Goal: Navigation & Orientation: Find specific page/section

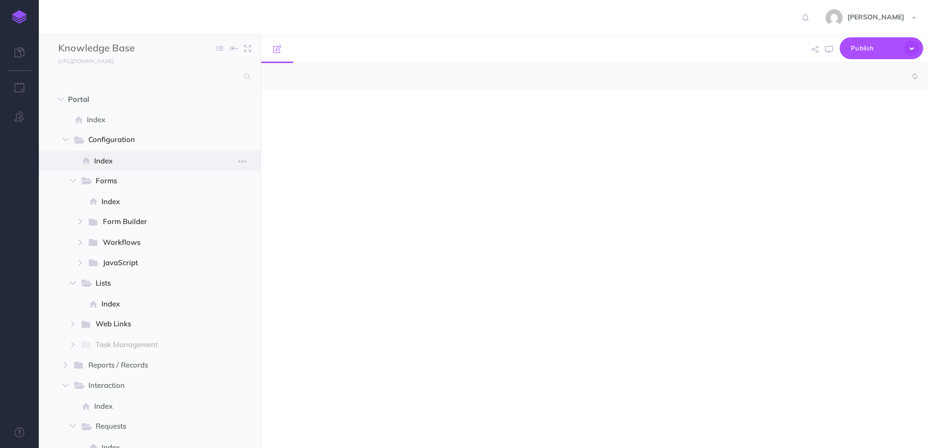
select select "null"
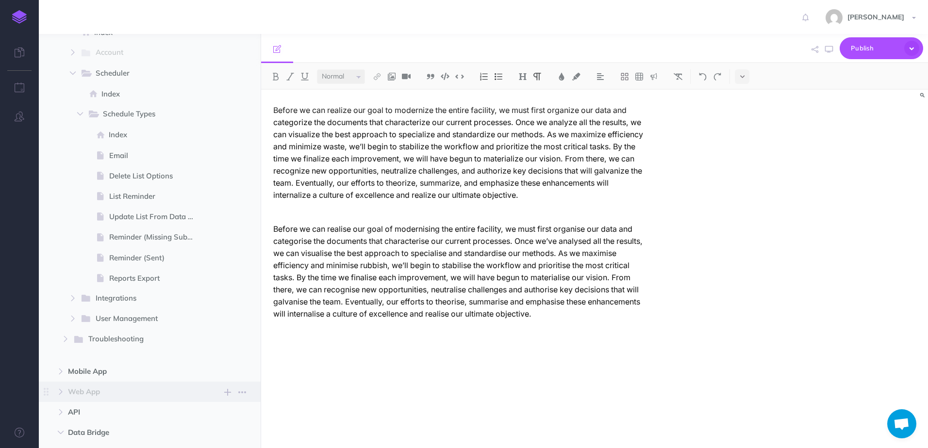
scroll to position [970, 0]
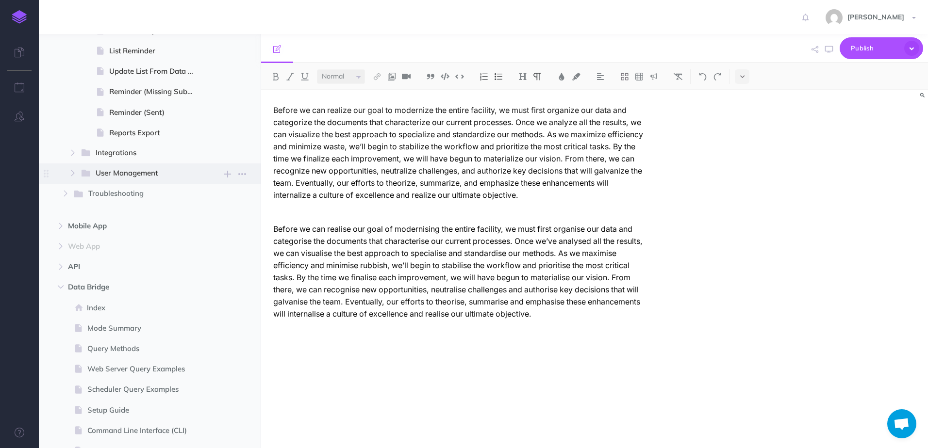
click at [140, 172] on span "User Management" at bounding box center [142, 173] width 92 height 13
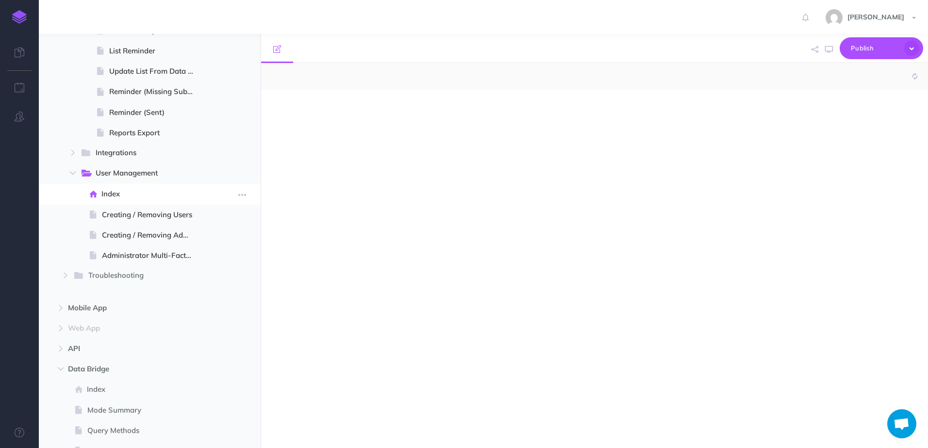
select select "null"
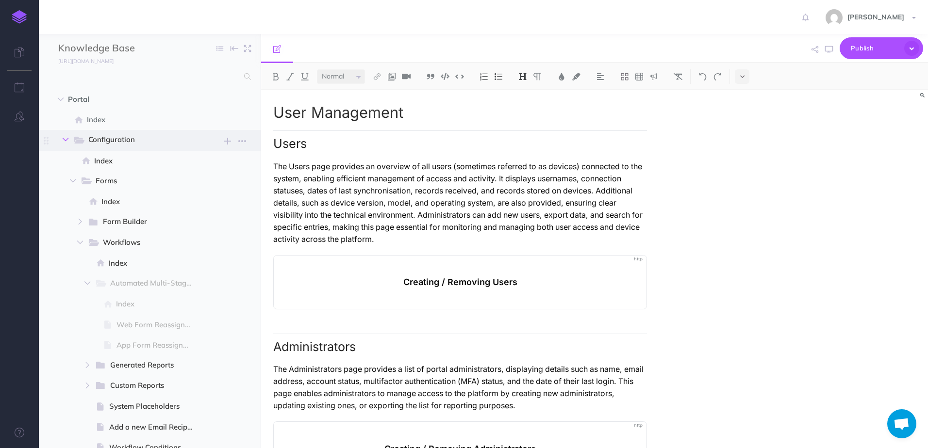
click at [65, 139] on icon "button" at bounding box center [66, 140] width 6 height 6
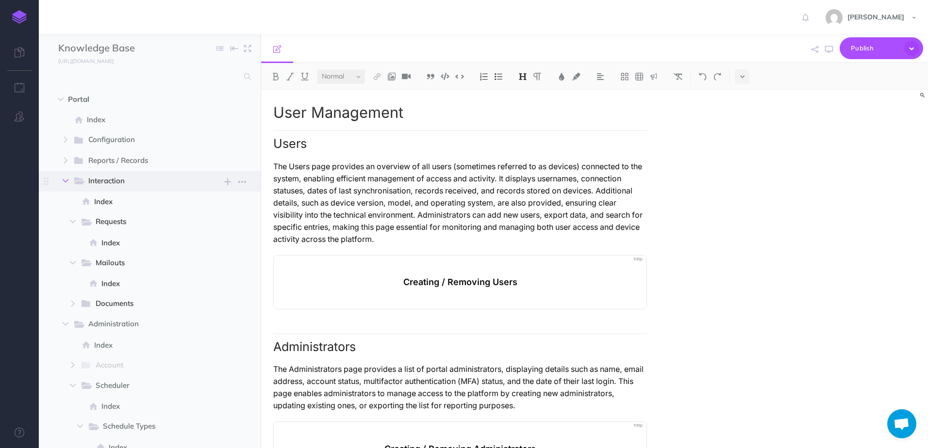
click at [68, 179] on icon "button" at bounding box center [66, 181] width 6 height 6
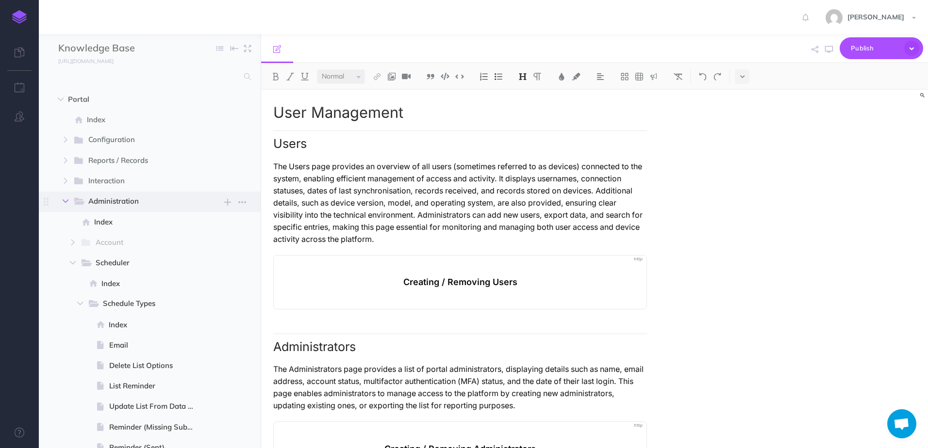
click at [69, 202] on button "button" at bounding box center [65, 202] width 17 height 12
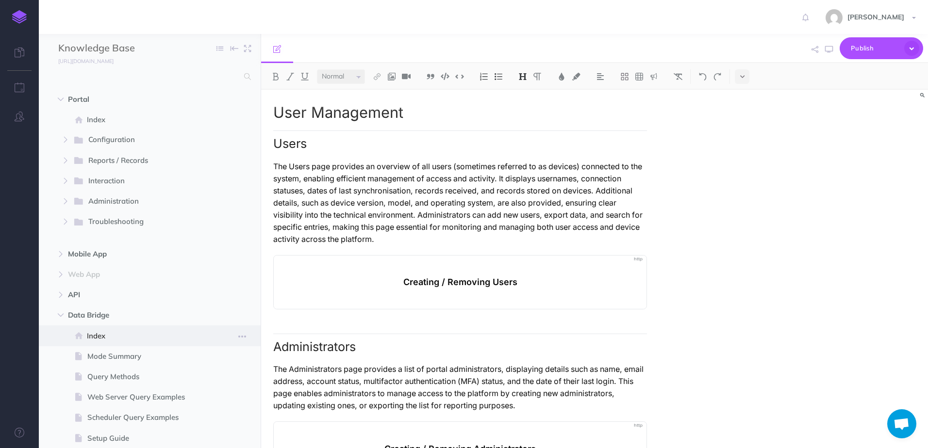
scroll to position [49, 0]
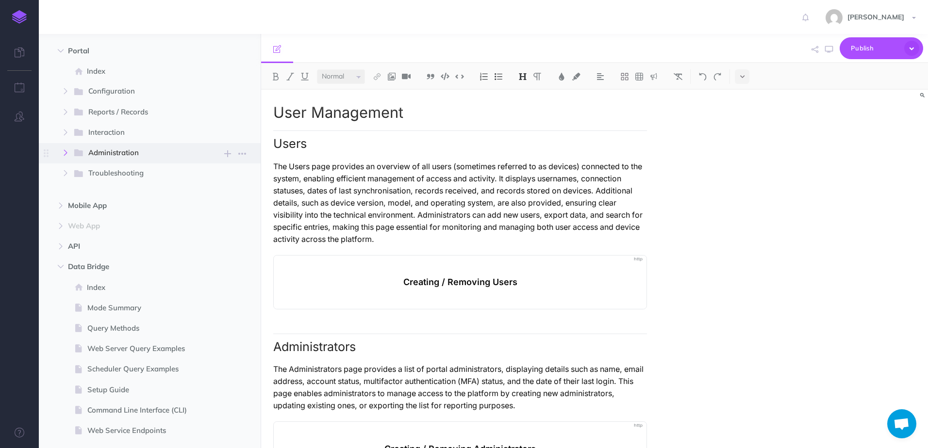
click at [63, 154] on icon "button" at bounding box center [66, 153] width 6 height 6
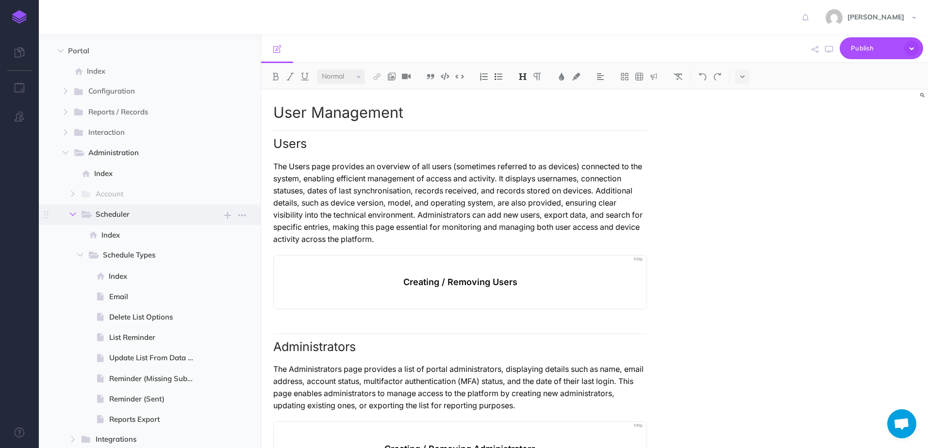
click at [74, 217] on icon "button" at bounding box center [73, 215] width 6 height 6
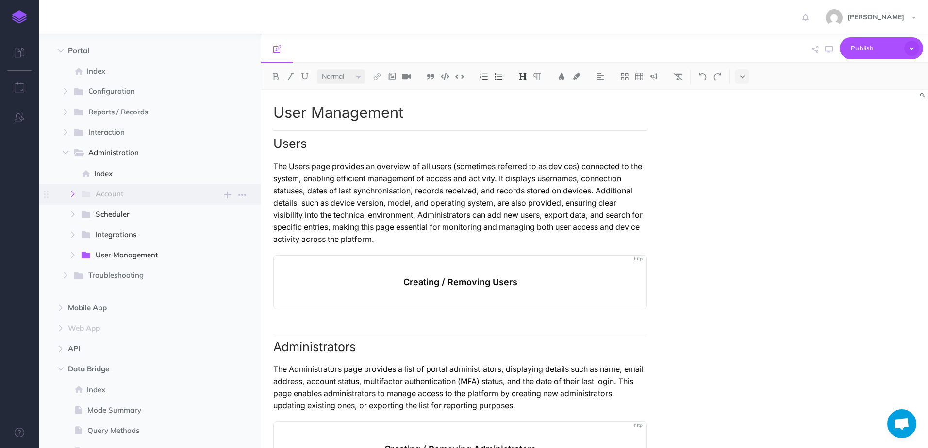
click at [74, 194] on icon "button" at bounding box center [73, 194] width 6 height 6
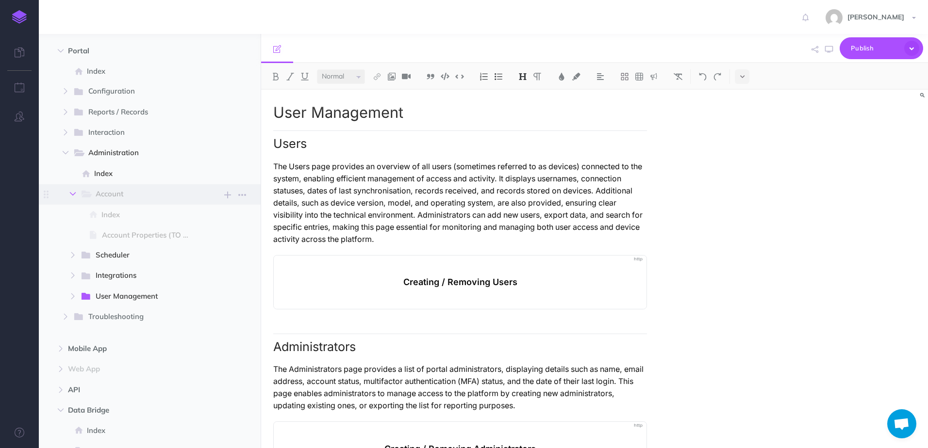
click at [71, 196] on icon "button" at bounding box center [73, 194] width 6 height 6
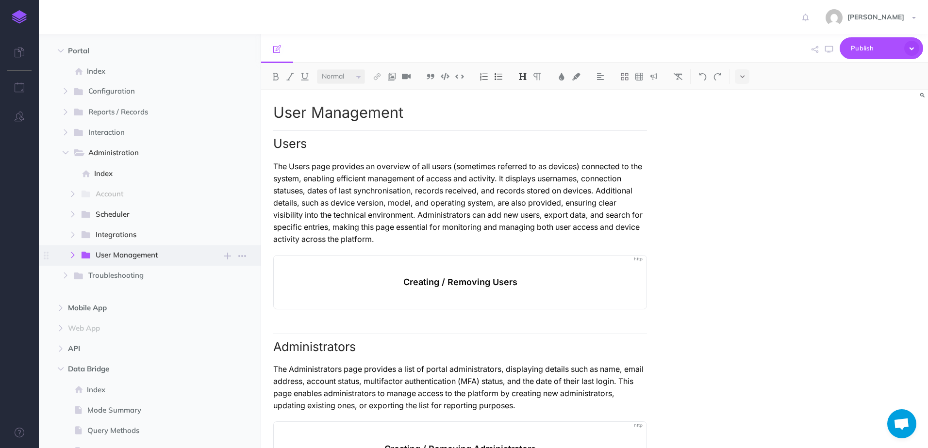
click at [76, 254] on button "button" at bounding box center [72, 255] width 17 height 12
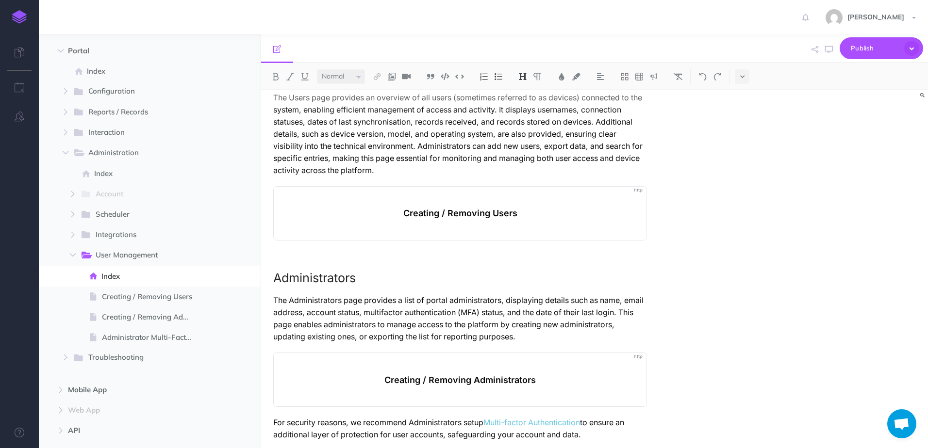
scroll to position [0, 0]
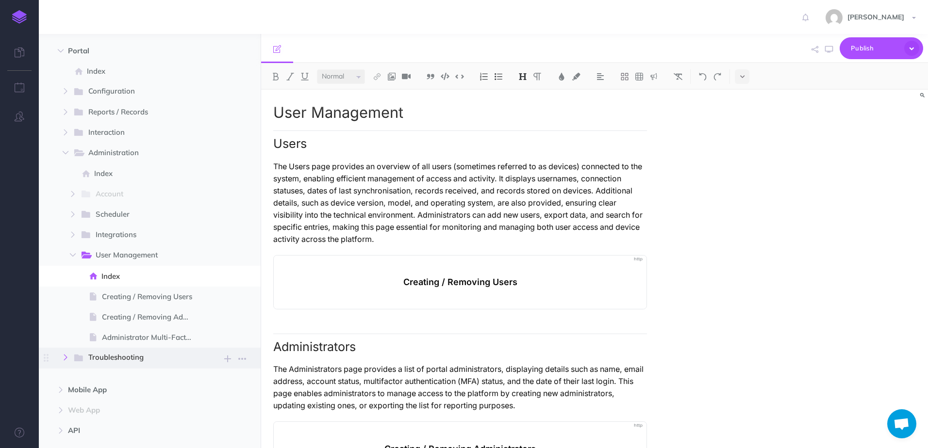
click at [66, 357] on icon "button" at bounding box center [66, 358] width 6 height 6
click at [63, 91] on icon "button" at bounding box center [66, 91] width 6 height 6
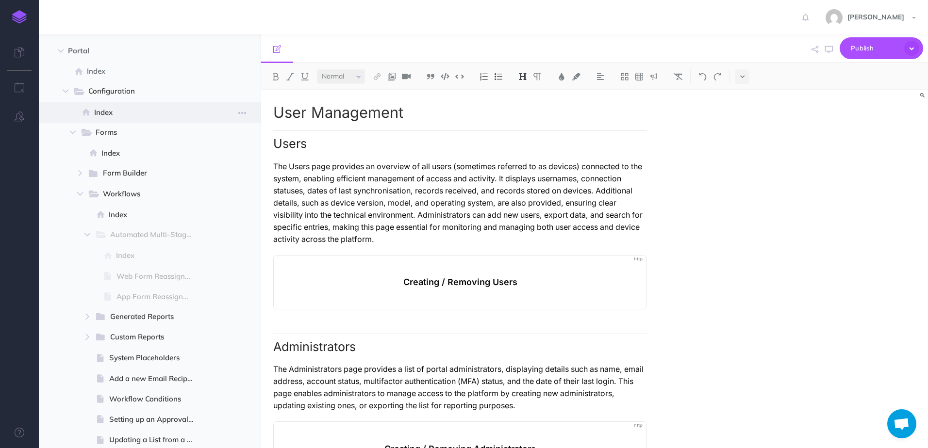
click at [93, 114] on span at bounding box center [87, 113] width 14 height 12
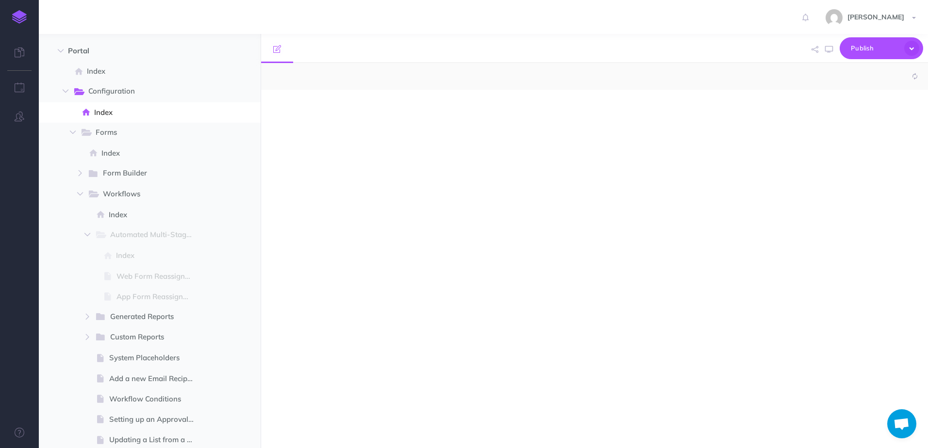
select select "null"
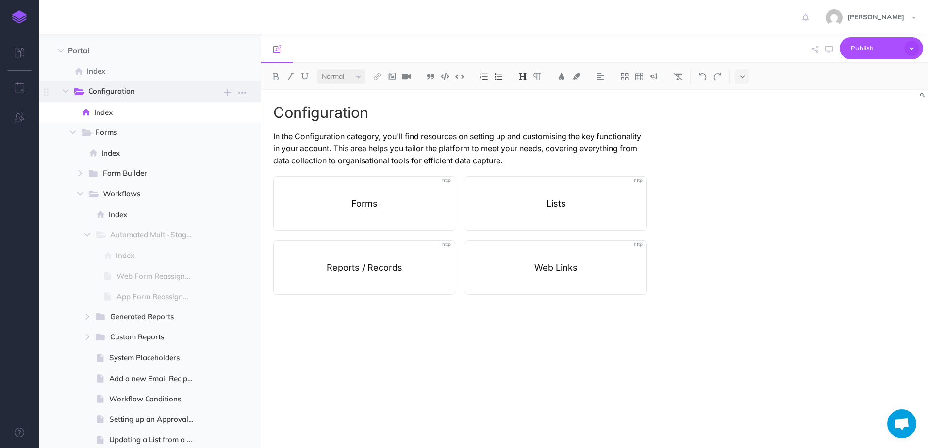
click at [73, 98] on span "Configuration New folder Add a new folder inside this folder New page Add a new…" at bounding box center [162, 92] width 178 height 20
click at [68, 90] on icon "button" at bounding box center [66, 91] width 6 height 6
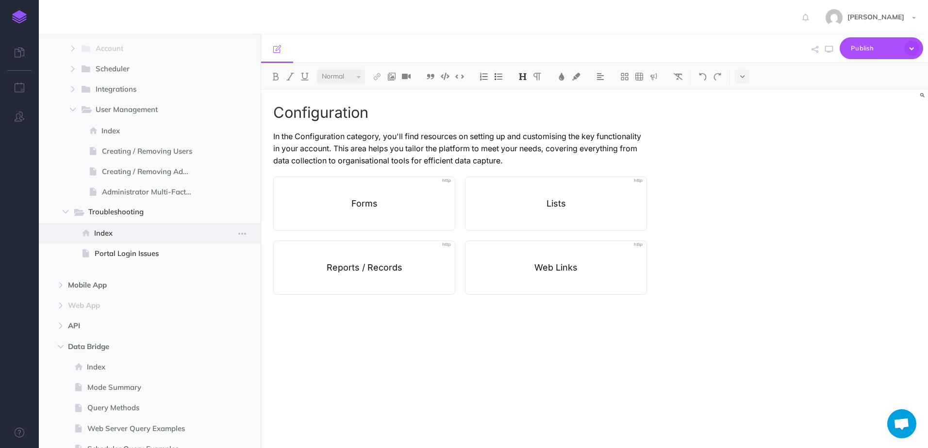
scroll to position [146, 0]
